Goal: Find contact information: Find contact information

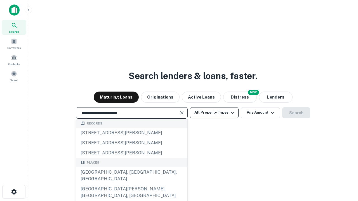
click at [131, 184] on div "Santa Monica, CA, USA" at bounding box center [131, 175] width 111 height 17
click at [214, 113] on button "All Property Types" at bounding box center [214, 112] width 49 height 11
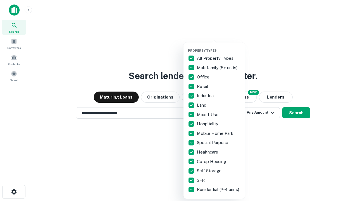
type input "**********"
click at [218, 47] on button "button" at bounding box center [218, 47] width 61 height 0
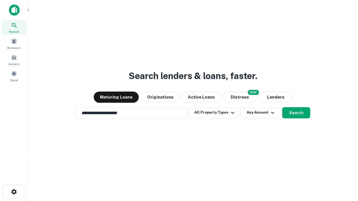
scroll to position [9, 0]
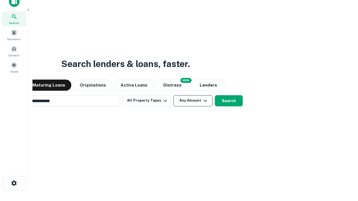
click at [173, 95] on button "Any Amount" at bounding box center [192, 100] width 39 height 11
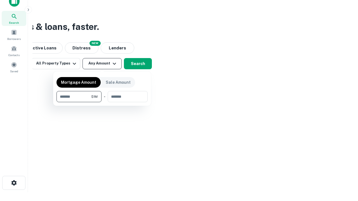
type input "*******"
click at [102, 102] on button "button" at bounding box center [101, 102] width 91 height 0
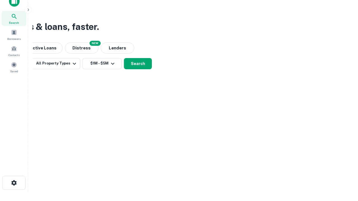
scroll to position [3, 103]
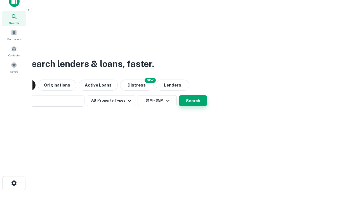
click at [179, 95] on button "Search" at bounding box center [193, 100] width 28 height 11
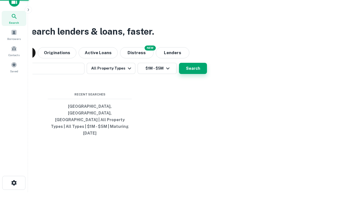
scroll to position [15, 158]
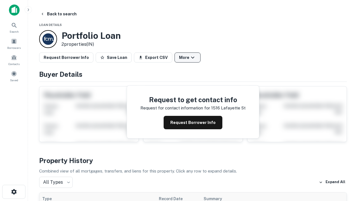
click at [187, 58] on button "More" at bounding box center [187, 58] width 26 height 10
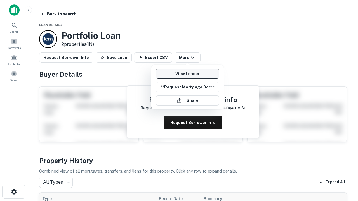
click at [187, 74] on link "View Lender" at bounding box center [187, 74] width 63 height 10
